Goal: Task Accomplishment & Management: Manage account settings

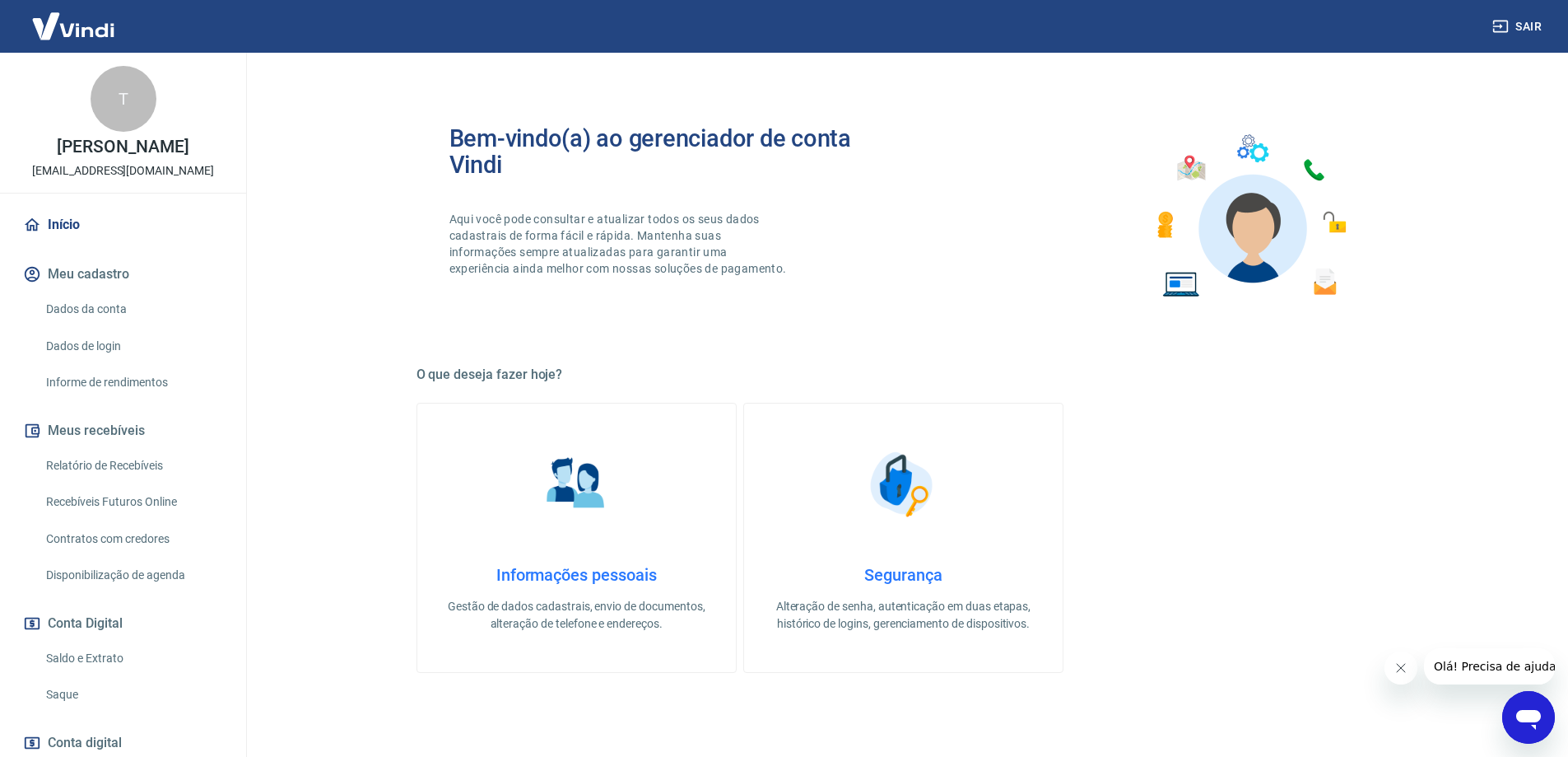
click at [112, 500] on link "Recebíveis Futuros Online" at bounding box center [132, 501] width 187 height 33
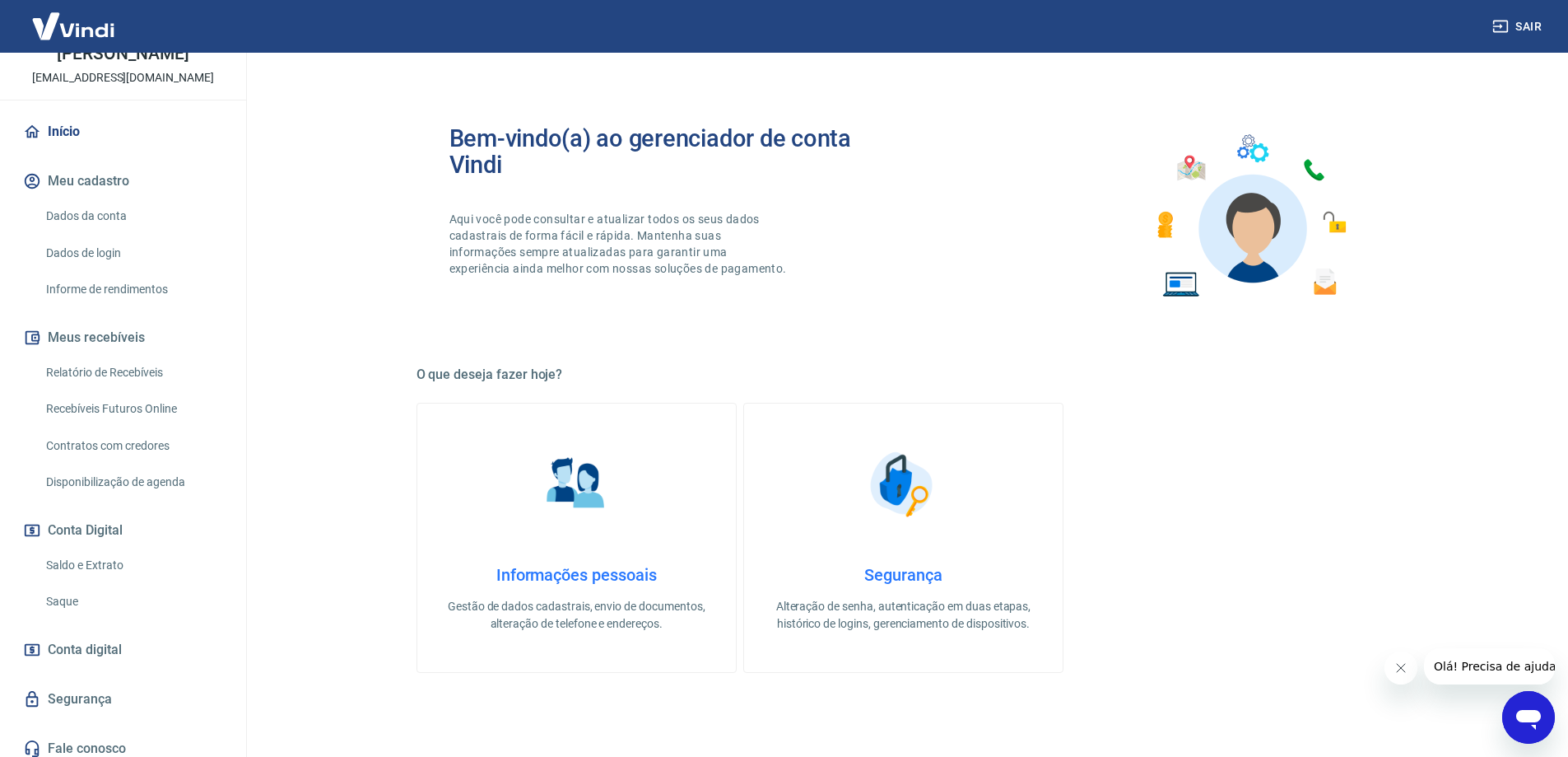
scroll to position [103, 0]
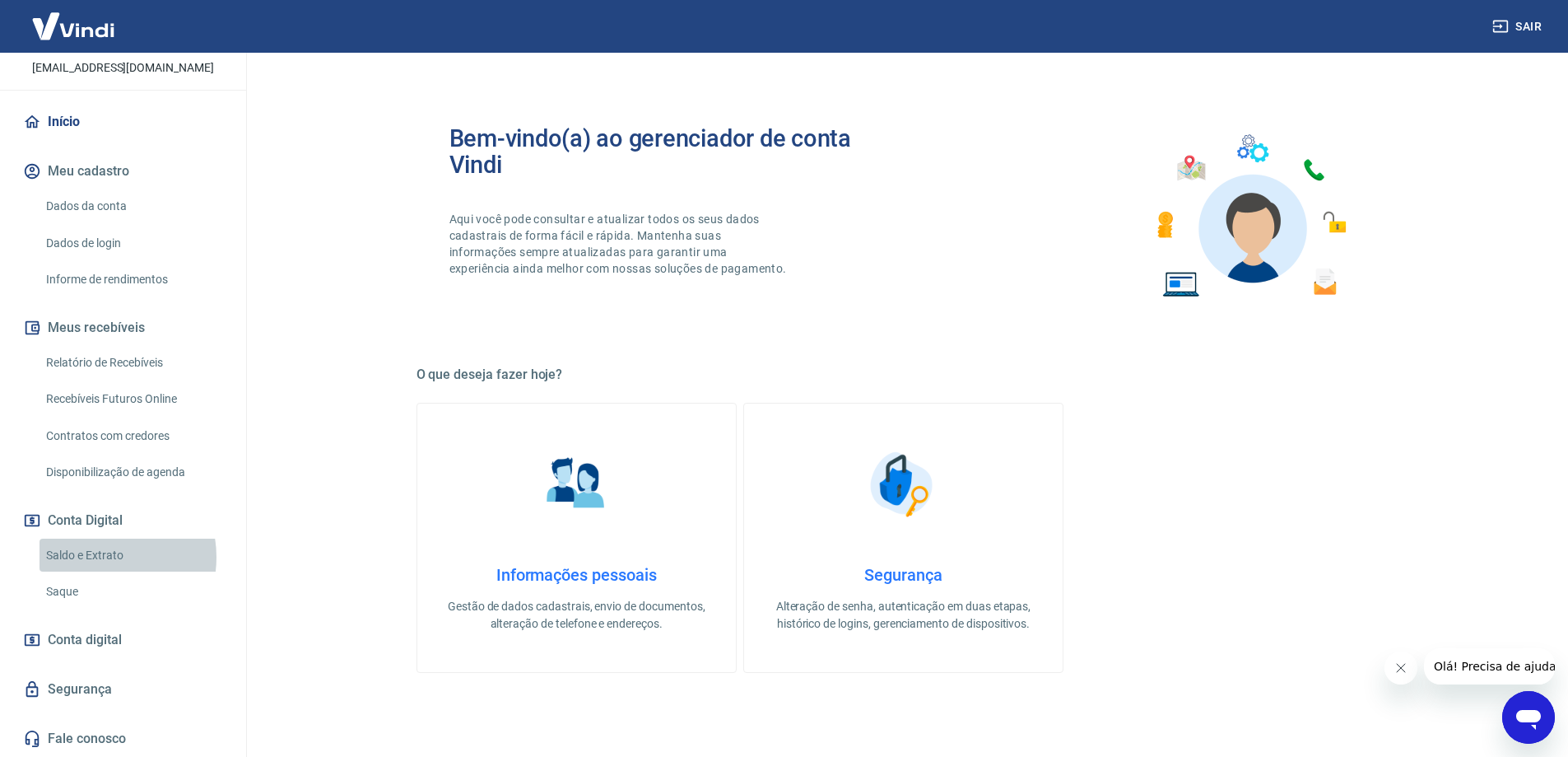
click at [94, 557] on link "Saldo e Extrato" at bounding box center [132, 555] width 187 height 33
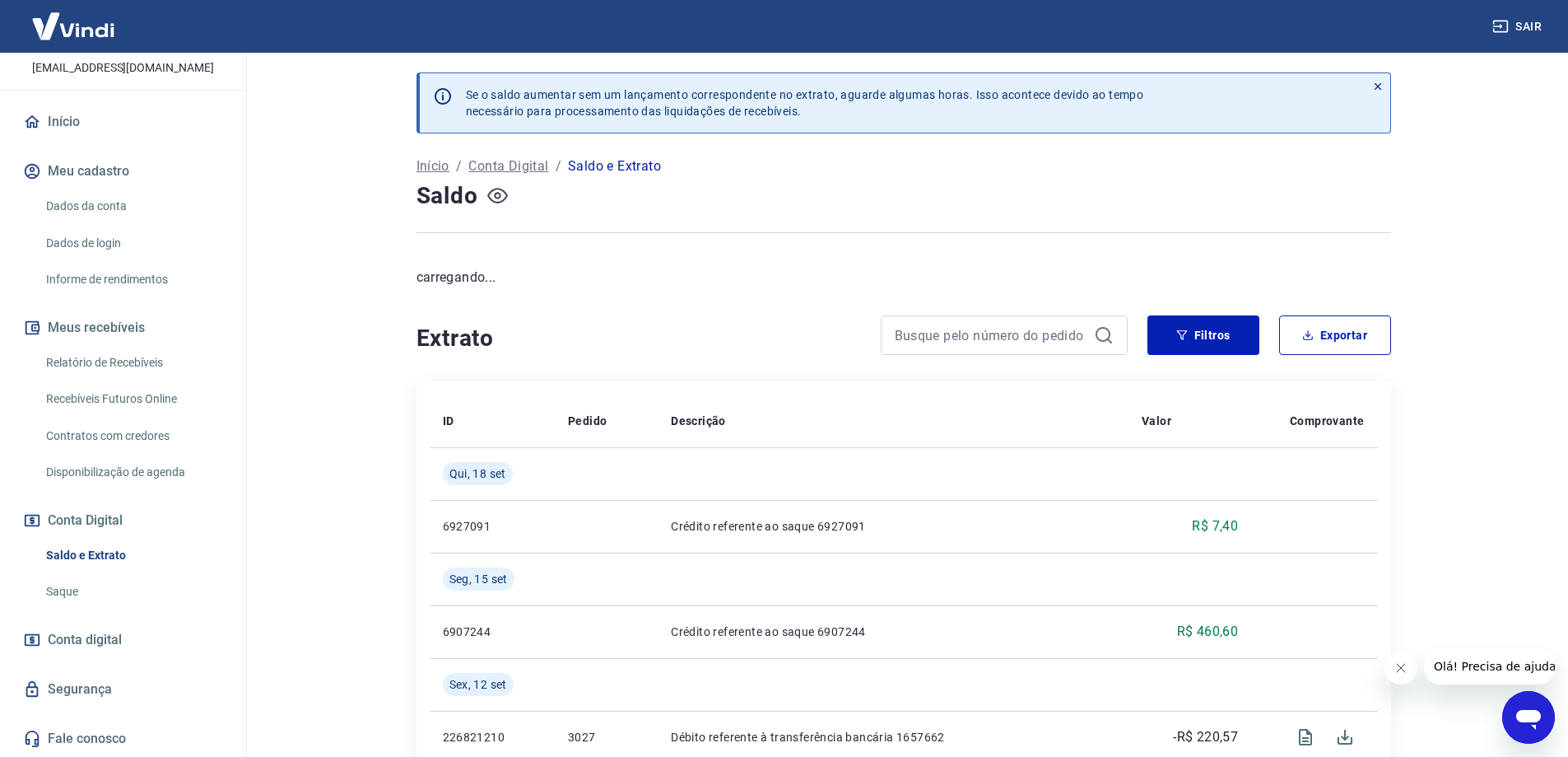
click at [505, 195] on icon "button" at bounding box center [497, 196] width 21 height 21
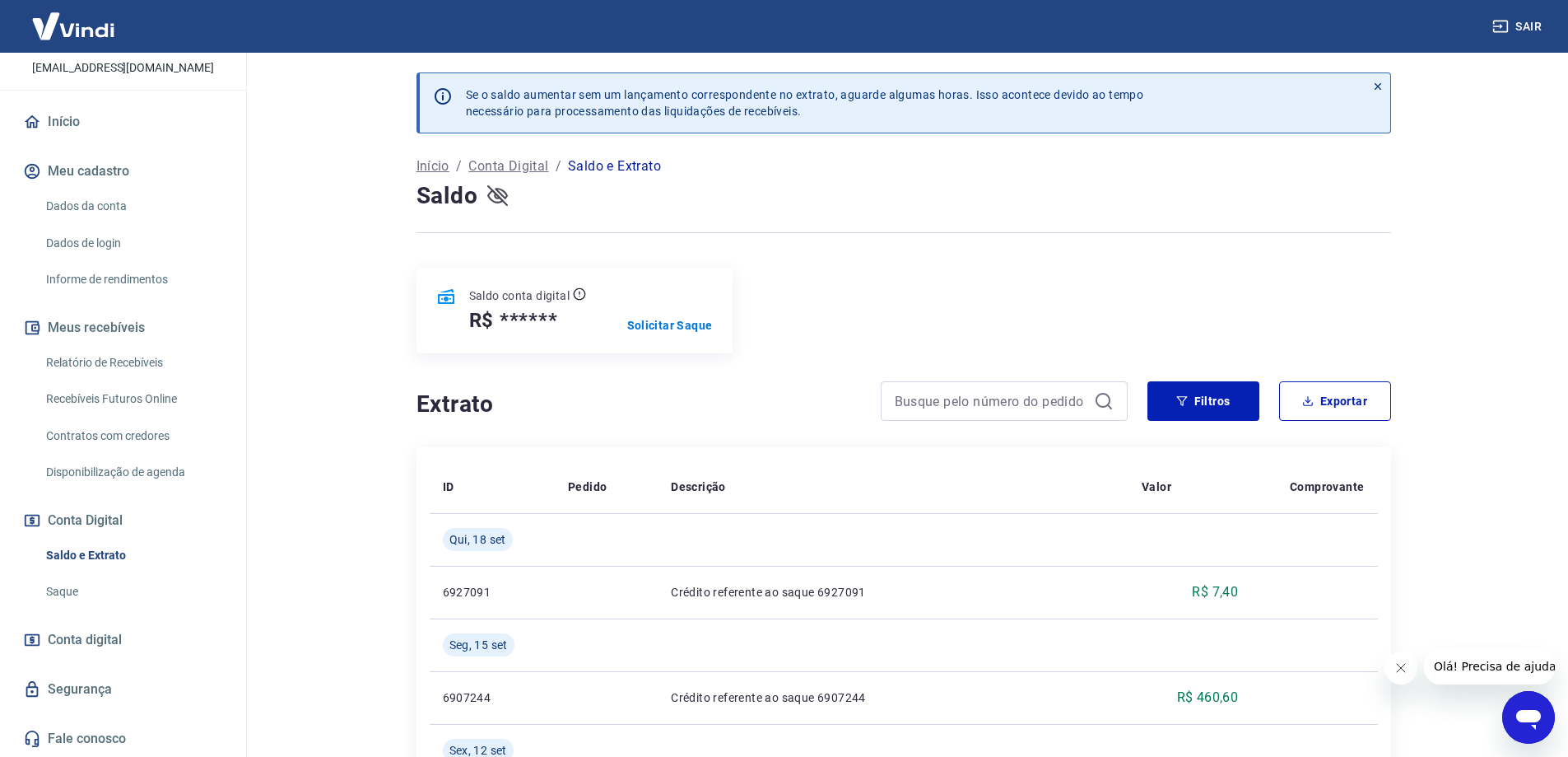
click at [498, 192] on icon "button" at bounding box center [497, 195] width 21 height 15
click at [688, 325] on p "Solicitar Saque" at bounding box center [670, 324] width 85 height 16
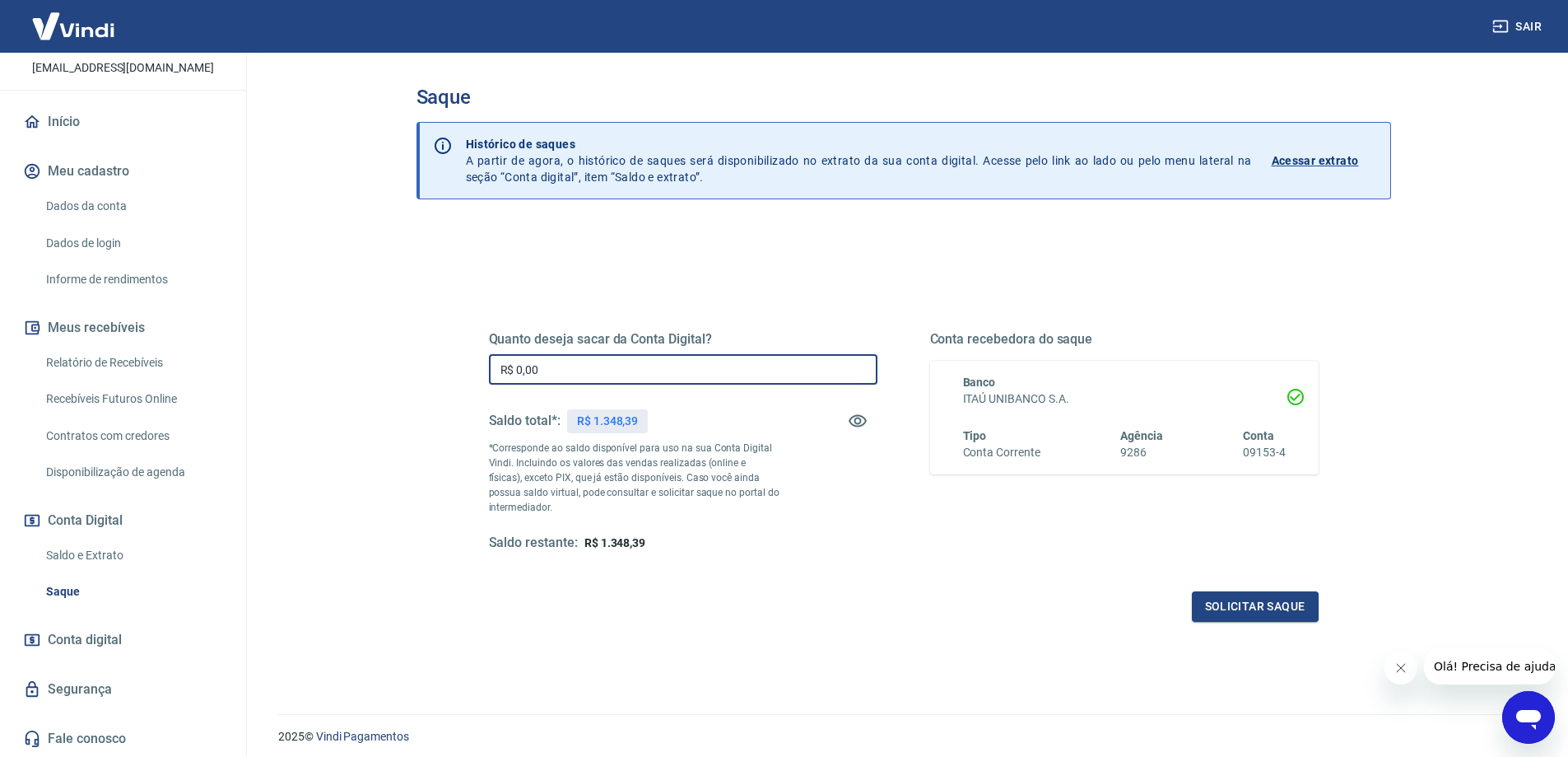
drag, startPoint x: 608, startPoint y: 375, endPoint x: 393, endPoint y: 358, distance: 215.7
click at [393, 358] on div "Saque Histórico de saques A partir de agora, o histórico de saques será disponi…" at bounding box center [903, 373] width 1053 height 641
